Goal: Task Accomplishment & Management: Use online tool/utility

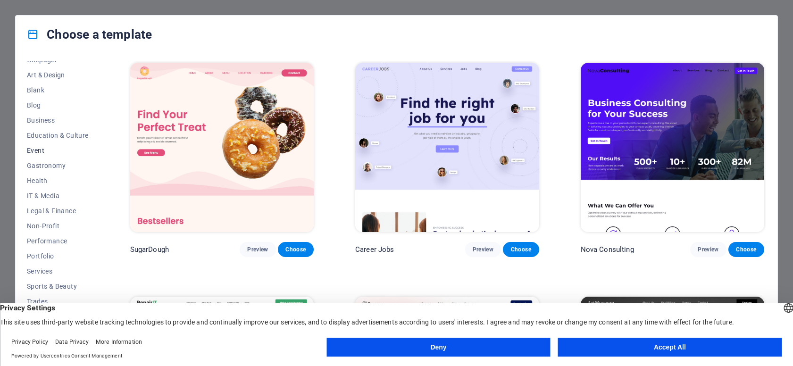
scroll to position [99, 0]
click at [41, 119] on span "Business" at bounding box center [58, 121] width 62 height 8
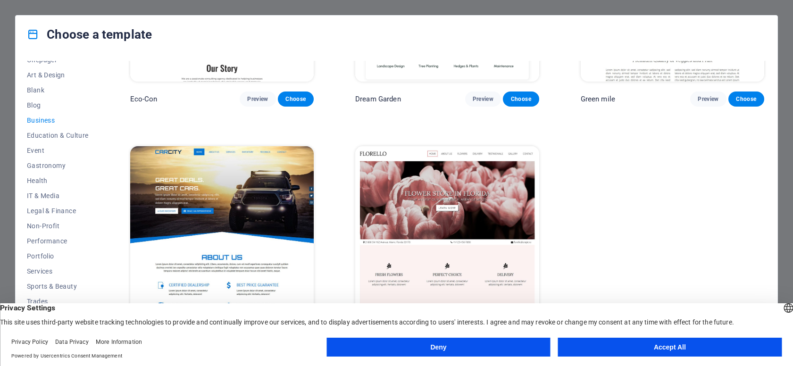
scroll to position [150, 0]
click at [51, 212] on span "Legal & Finance" at bounding box center [58, 211] width 62 height 8
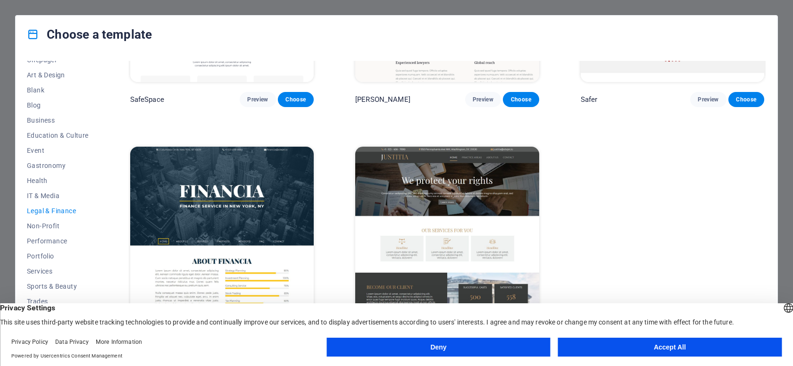
click at [471, 172] on img at bounding box center [447, 231] width 184 height 169
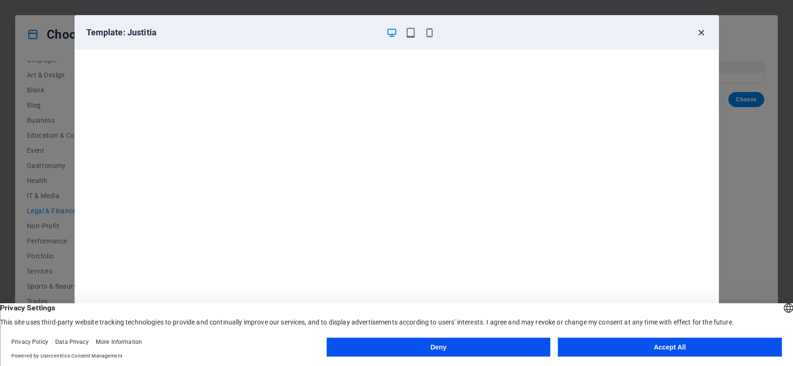
click at [700, 34] on icon "button" at bounding box center [701, 32] width 11 height 11
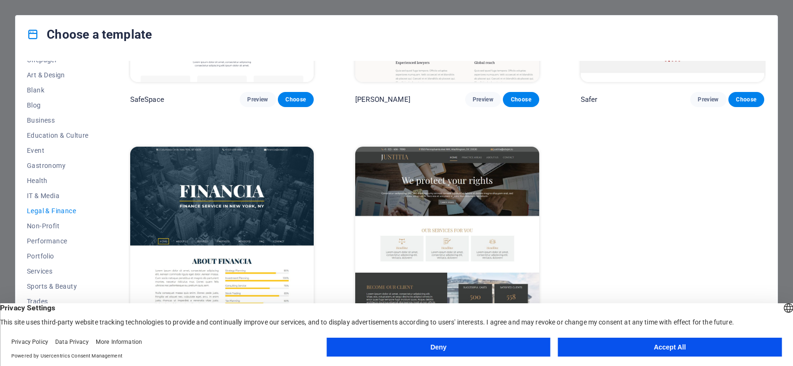
click at [257, 220] on img at bounding box center [222, 231] width 184 height 169
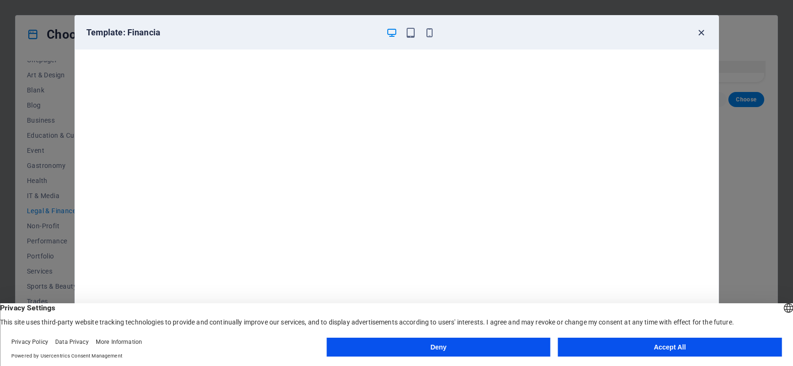
click at [699, 31] on icon "button" at bounding box center [701, 32] width 11 height 11
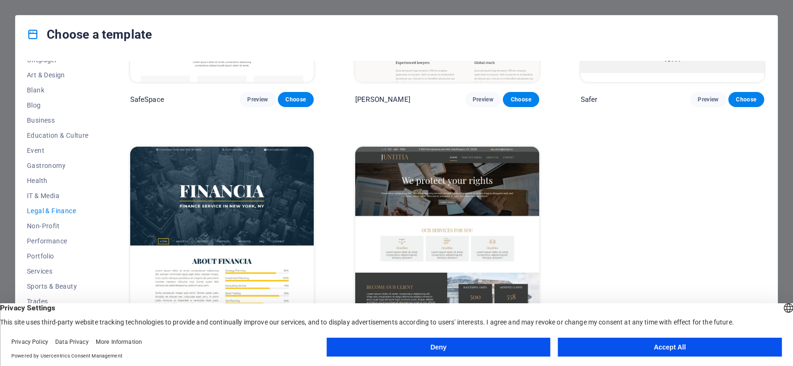
click at [483, 348] on button "Deny" at bounding box center [439, 347] width 224 height 19
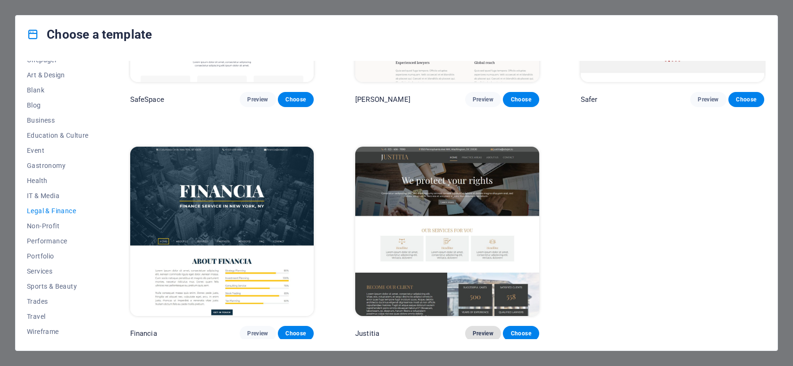
click at [485, 330] on span "Preview" at bounding box center [483, 334] width 21 height 8
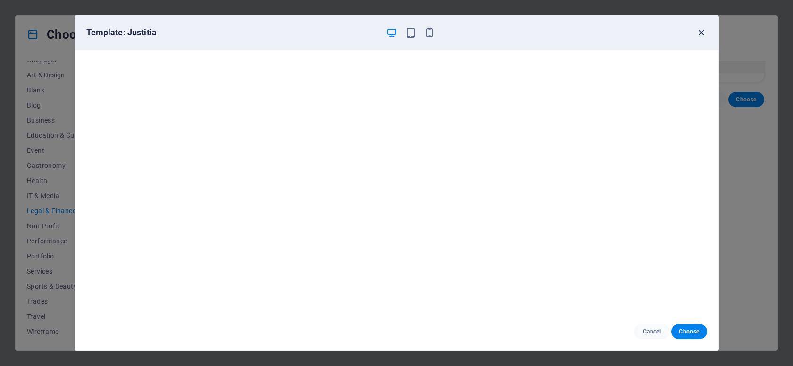
click at [700, 33] on icon "button" at bounding box center [701, 32] width 11 height 11
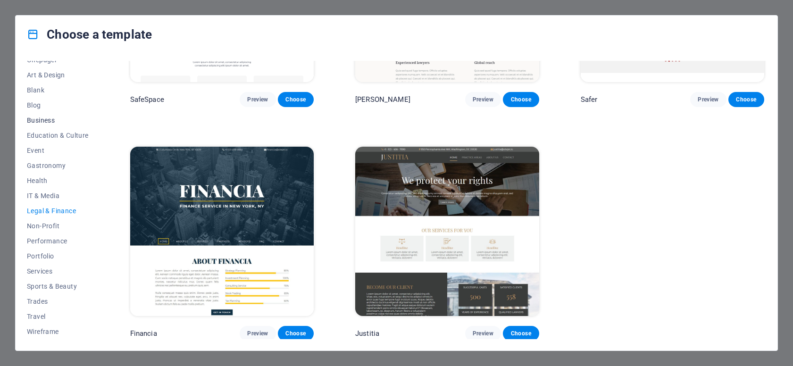
click at [43, 123] on span "Business" at bounding box center [58, 121] width 62 height 8
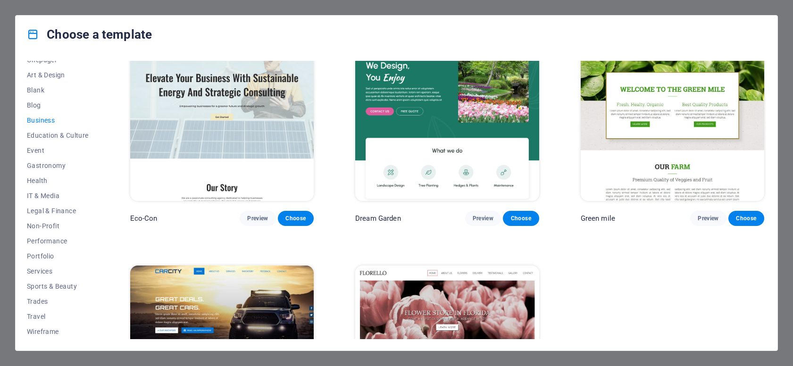
scroll to position [0, 0]
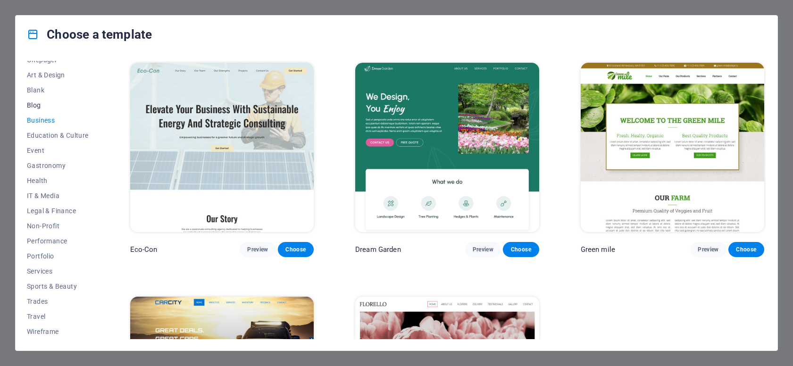
click at [33, 108] on span "Blog" at bounding box center [58, 105] width 62 height 8
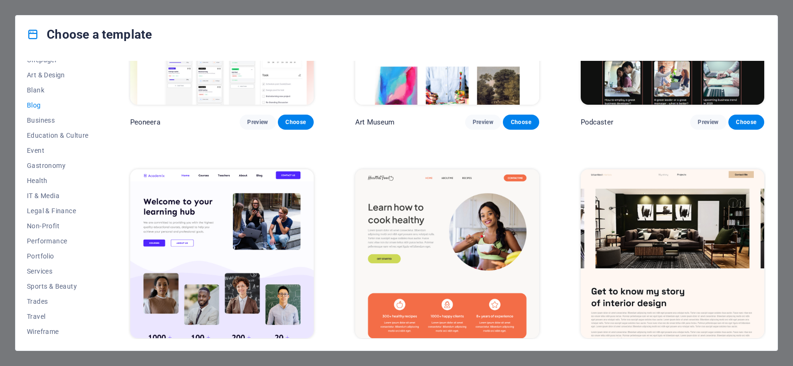
scroll to position [362, 0]
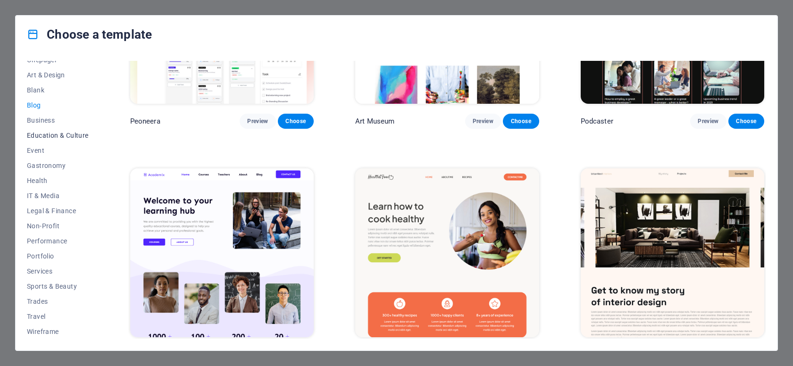
click at [51, 140] on button "Education & Culture" at bounding box center [58, 135] width 62 height 15
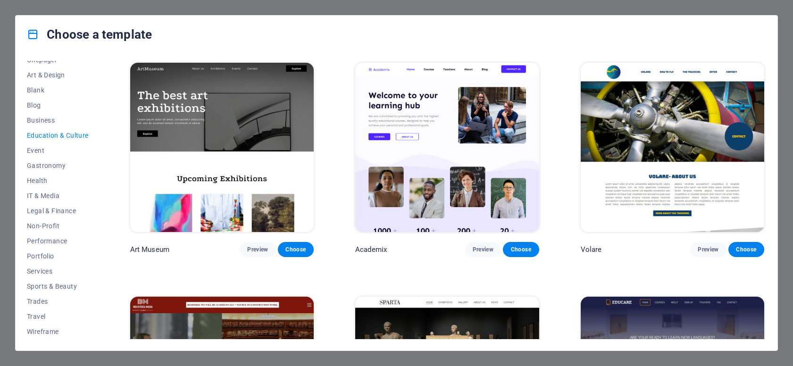
scroll to position [0, 0]
click at [38, 302] on span "Trades" at bounding box center [58, 302] width 62 height 8
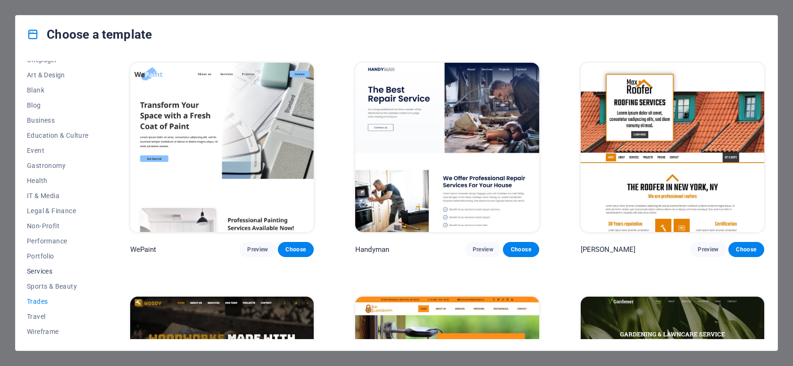
click at [39, 272] on span "Services" at bounding box center [58, 272] width 62 height 8
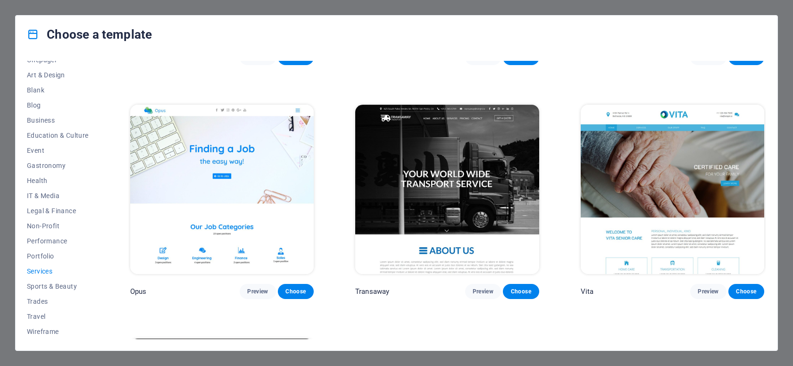
scroll to position [1363, 0]
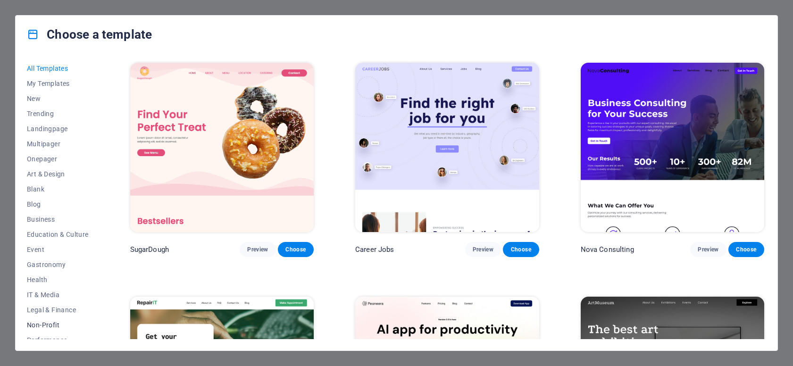
click at [47, 328] on span "Non-Profit" at bounding box center [58, 325] width 62 height 8
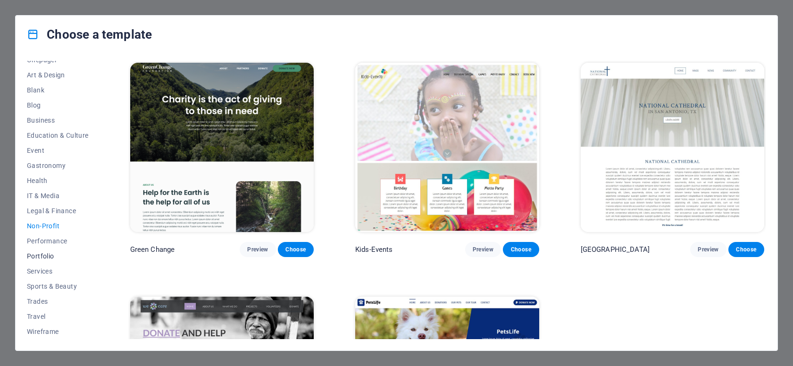
scroll to position [99, 0]
click at [34, 36] on icon at bounding box center [33, 34] width 12 height 12
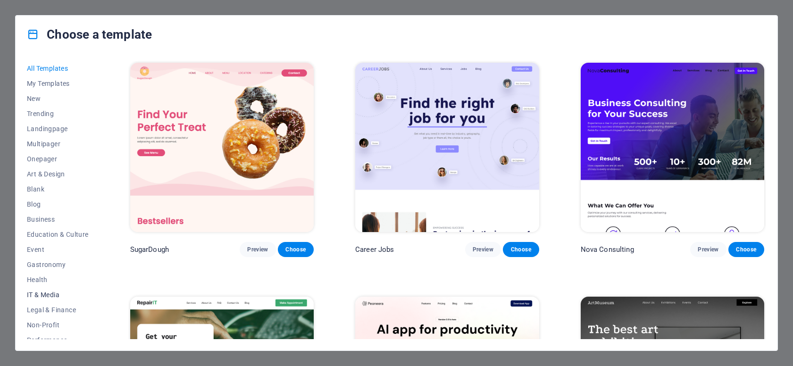
click at [45, 298] on span "IT & Media" at bounding box center [58, 295] width 62 height 8
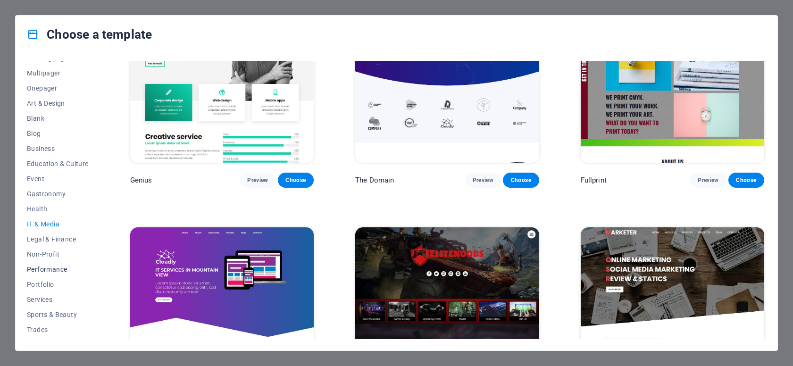
scroll to position [71, 0]
click at [59, 271] on span "Performance" at bounding box center [58, 269] width 62 height 8
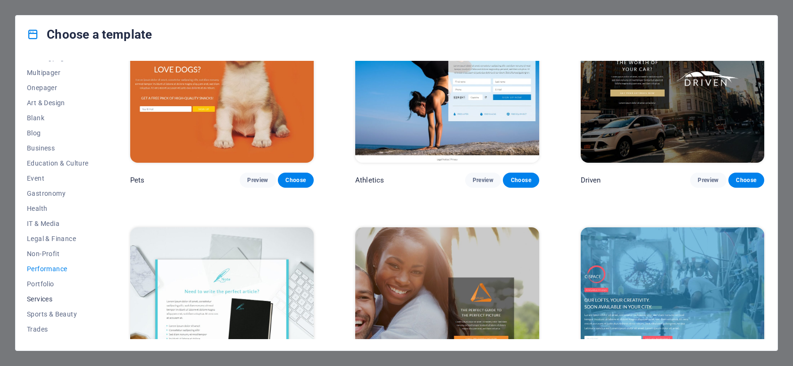
click at [55, 297] on span "Services" at bounding box center [58, 299] width 62 height 8
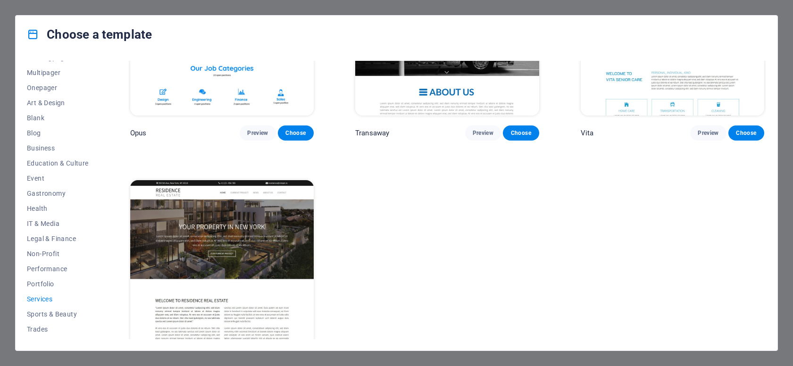
scroll to position [1522, 0]
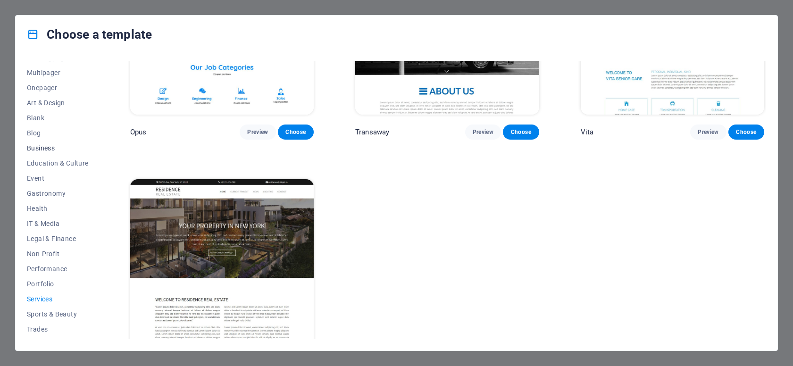
click at [41, 145] on span "Business" at bounding box center [58, 148] width 62 height 8
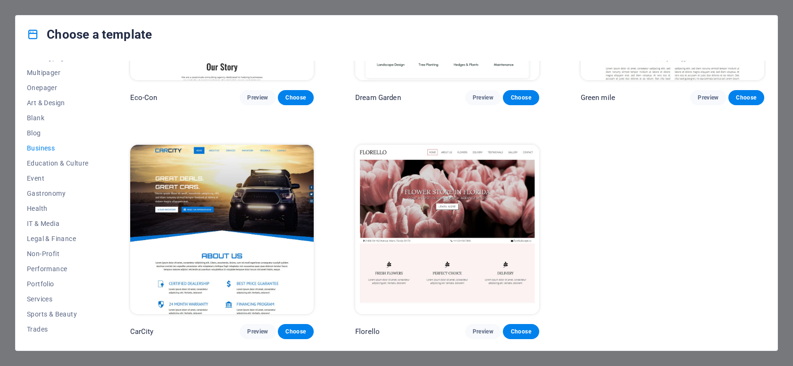
scroll to position [150, 0]
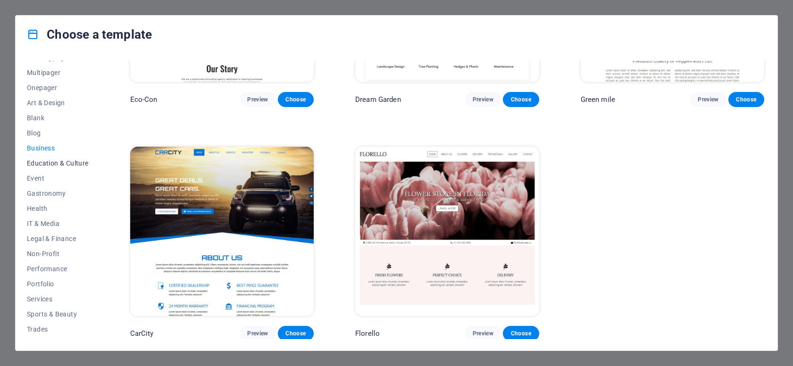
click at [59, 160] on span "Education & Culture" at bounding box center [58, 164] width 62 height 8
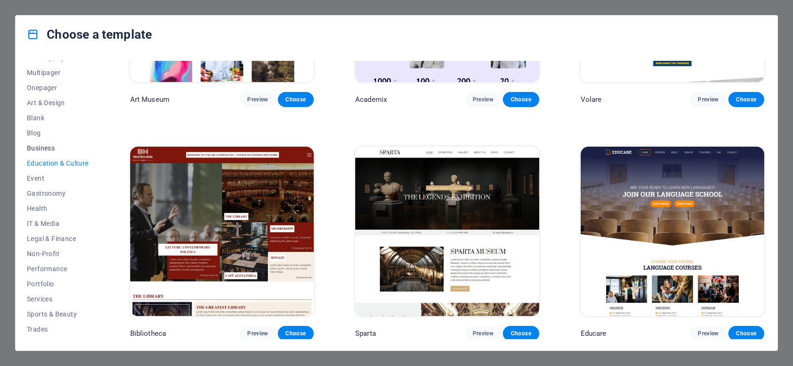
click at [34, 150] on span "Business" at bounding box center [58, 148] width 62 height 8
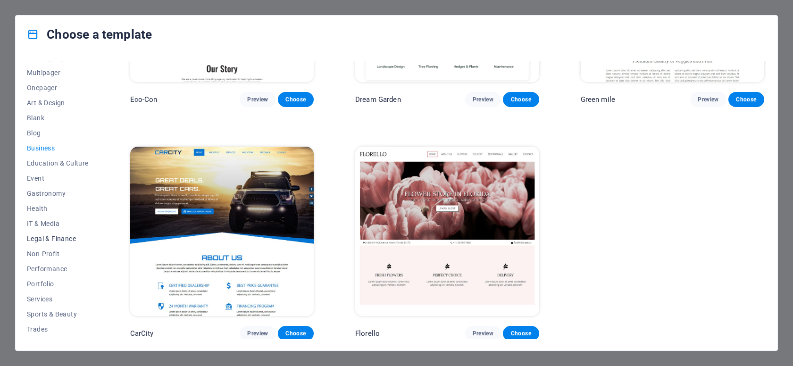
click at [56, 241] on span "Legal & Finance" at bounding box center [58, 239] width 62 height 8
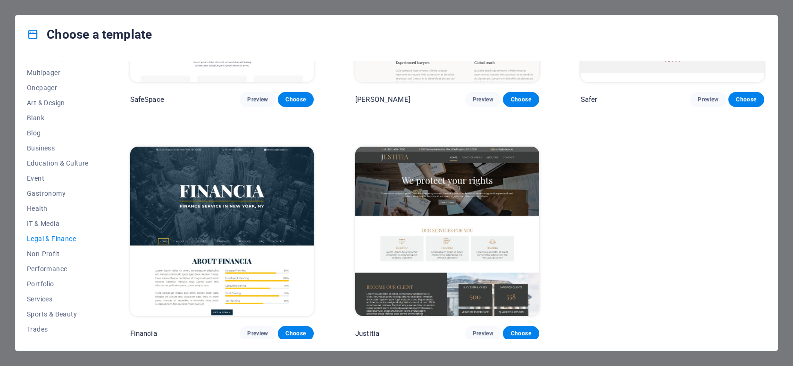
click at [284, 215] on img at bounding box center [222, 231] width 184 height 169
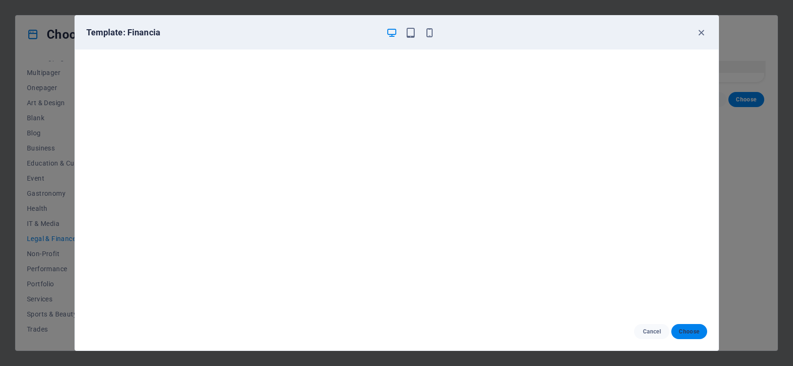
click at [687, 334] on span "Choose" at bounding box center [689, 332] width 20 height 8
